Goal: Navigation & Orientation: Find specific page/section

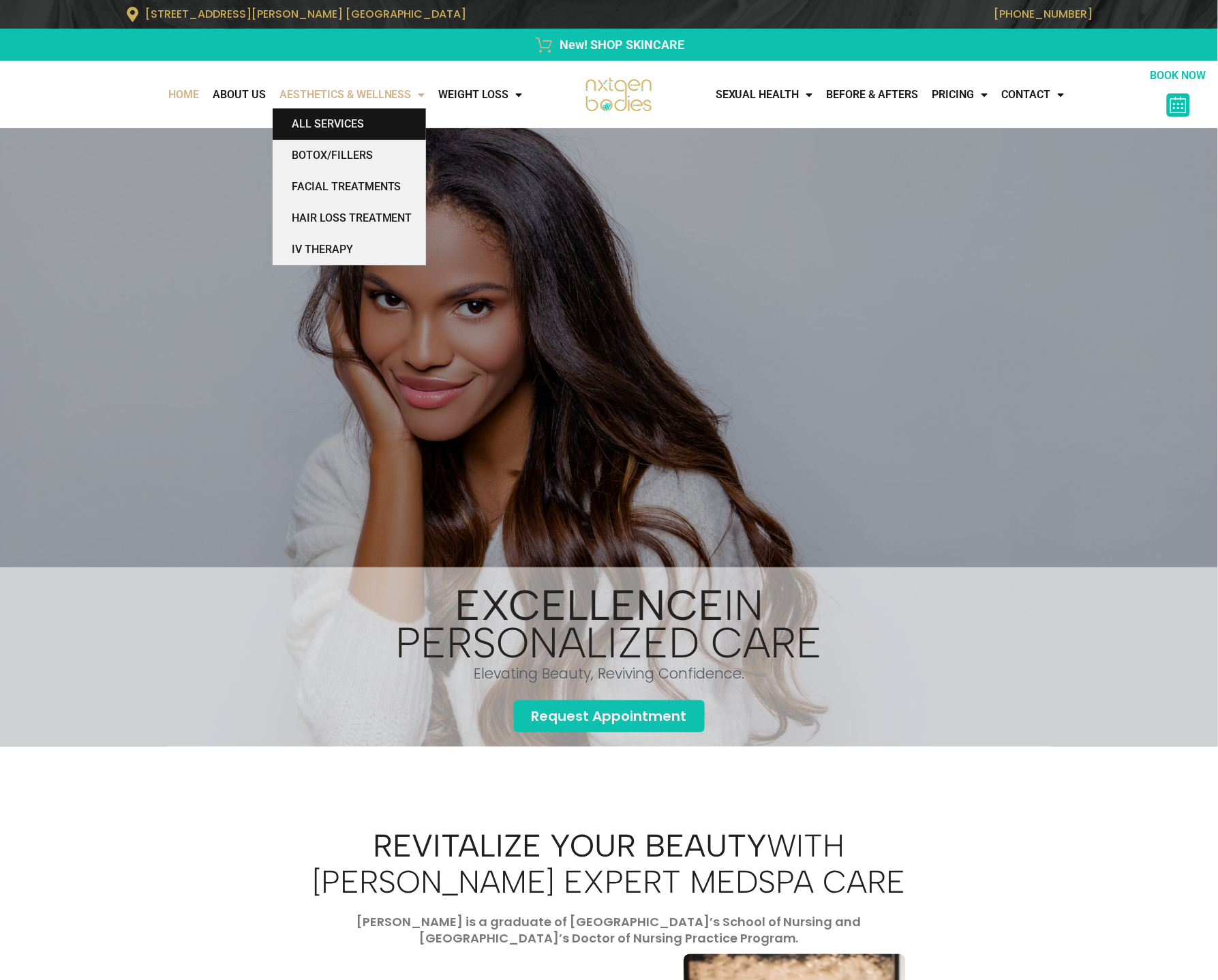
click at [324, 125] on link "All Services" at bounding box center [349, 124] width 153 height 32
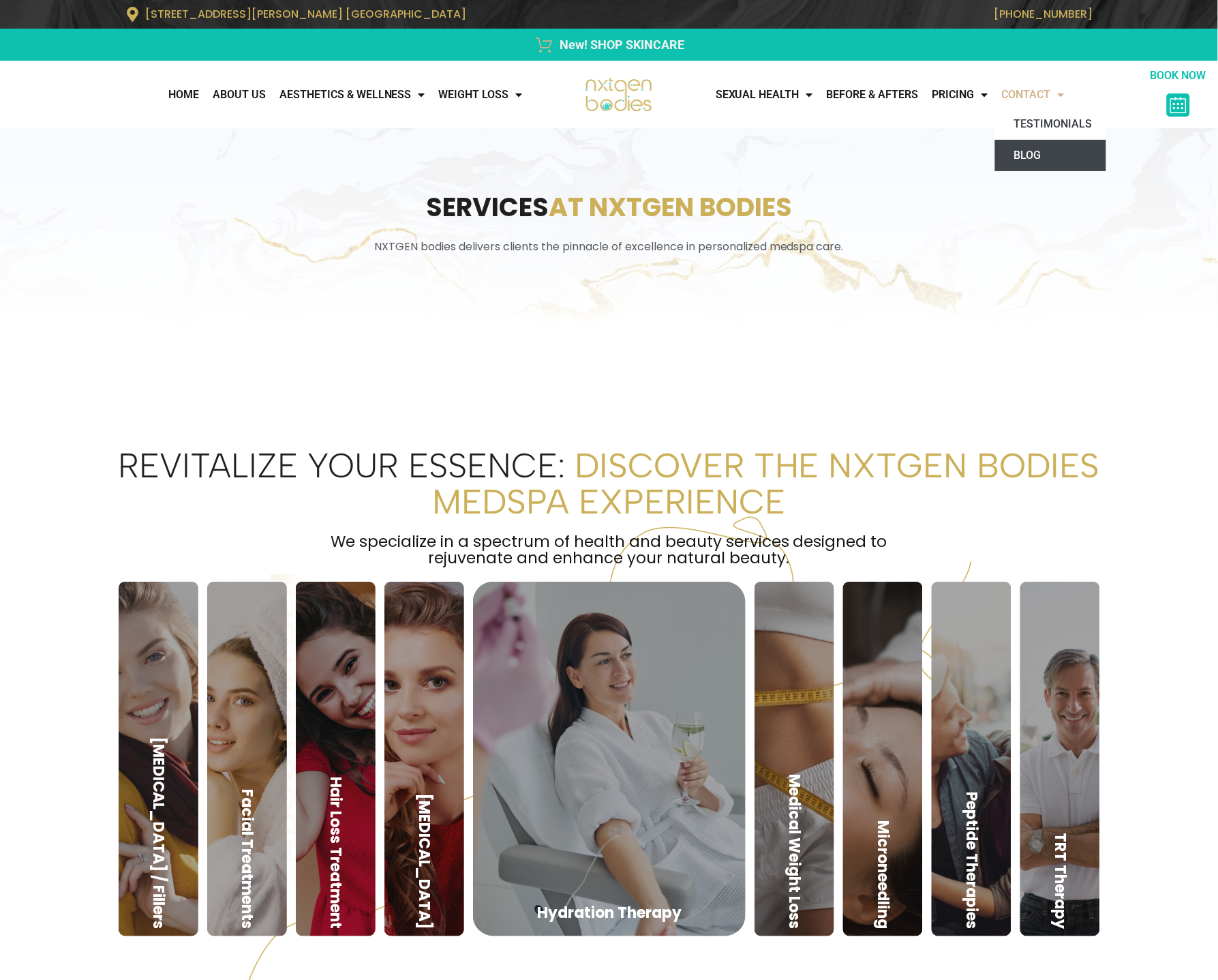
click at [1029, 151] on link "Blog" at bounding box center [1051, 156] width 111 height 32
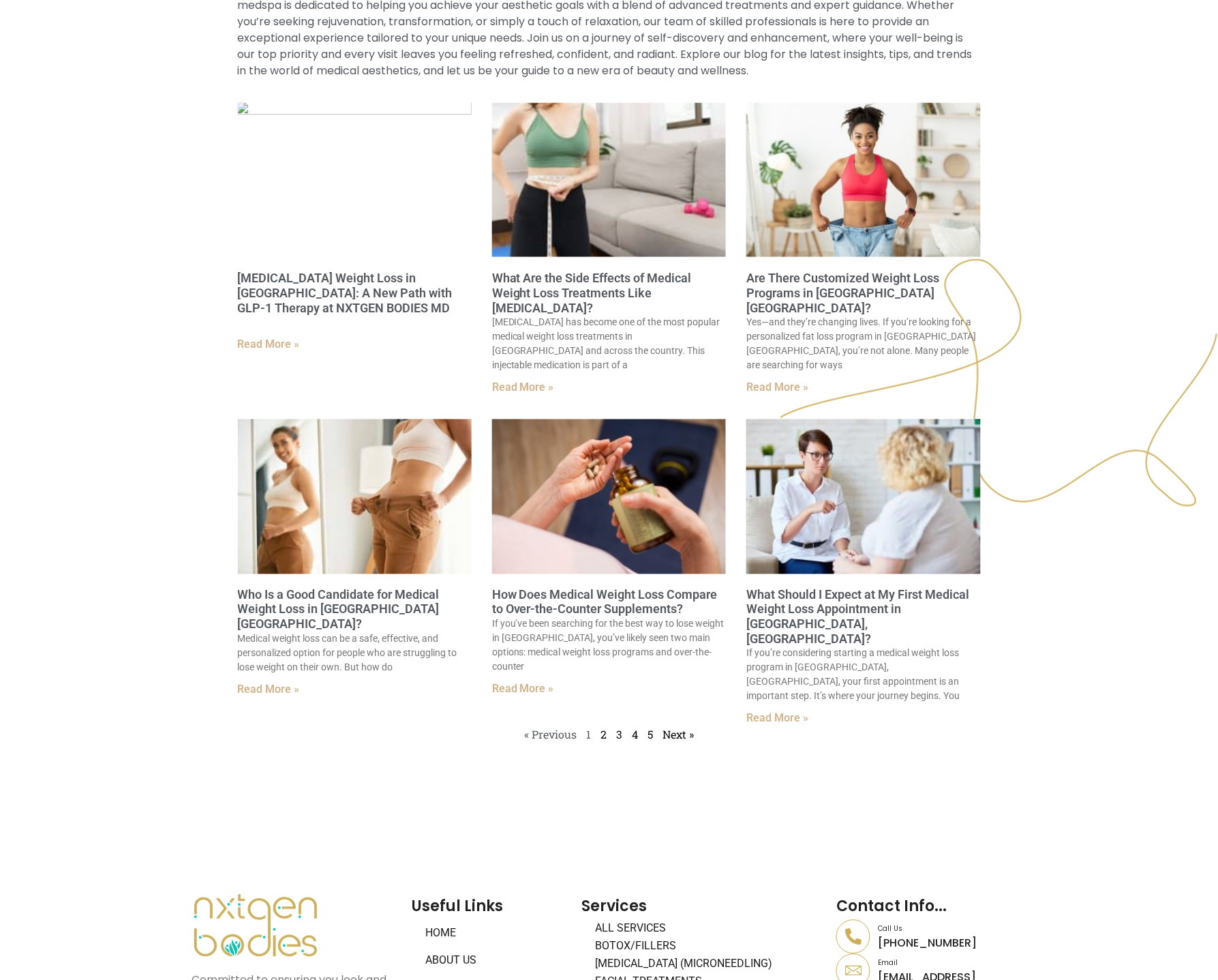
scroll to position [209, 0]
